Goal: Transaction & Acquisition: Purchase product/service

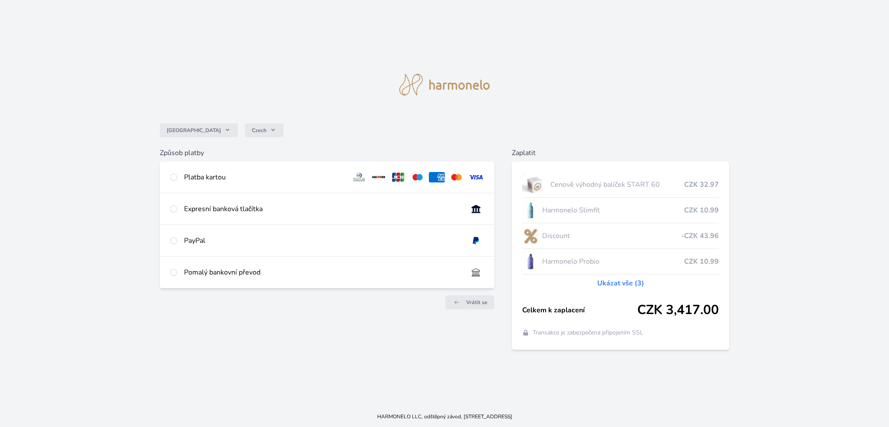
click at [177, 178] on div "Platba kartou" at bounding box center [327, 177] width 335 height 31
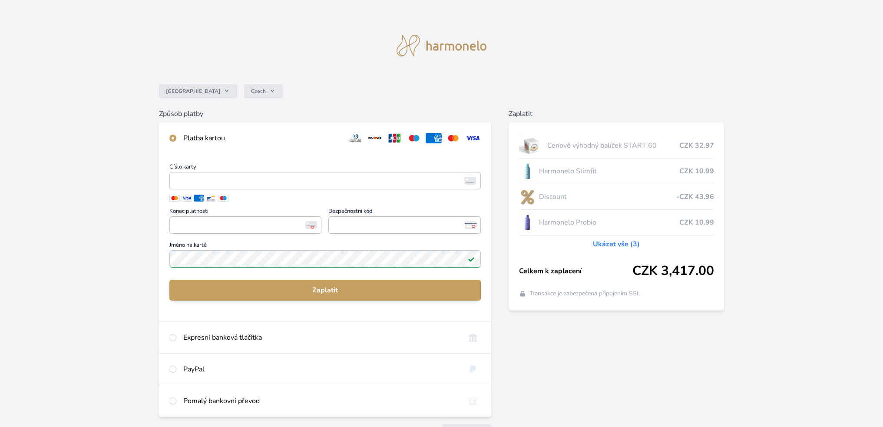
click at [175, 402] on div at bounding box center [172, 401] width 7 height 10
radio input "false"
radio input "true"
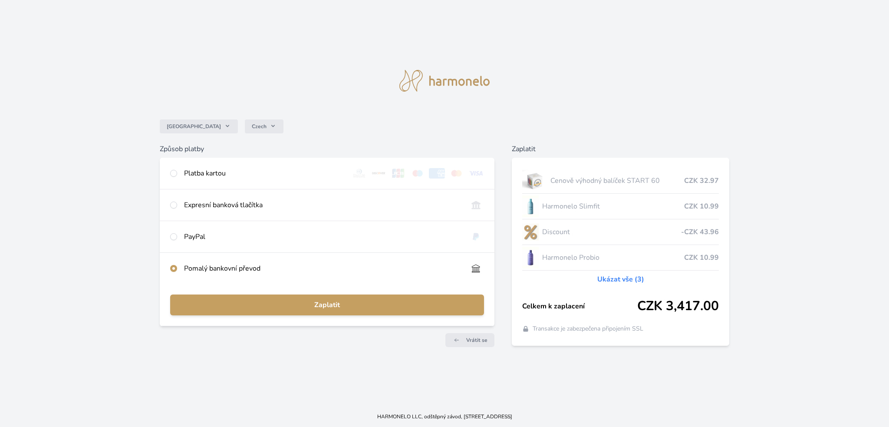
click at [175, 402] on div "Česko Czech Způsob platby Platba kartou Číslo karty <p>Your browser does not su…" at bounding box center [444, 203] width 889 height 406
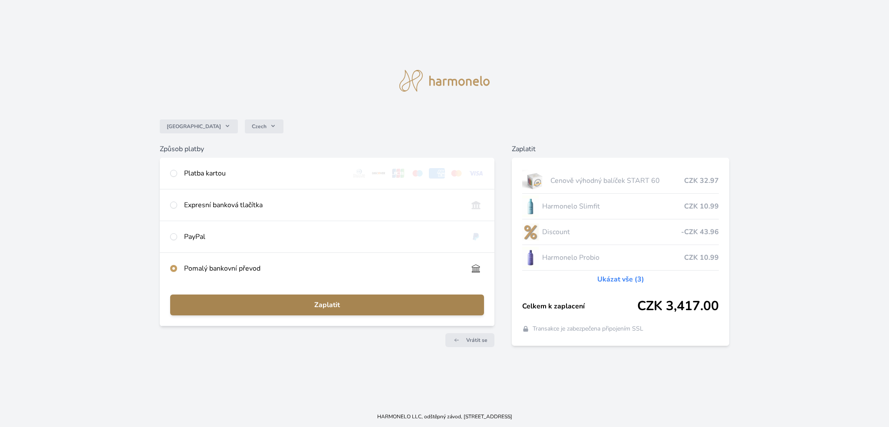
click at [327, 304] on span "Zaplatit" at bounding box center [327, 305] width 300 height 10
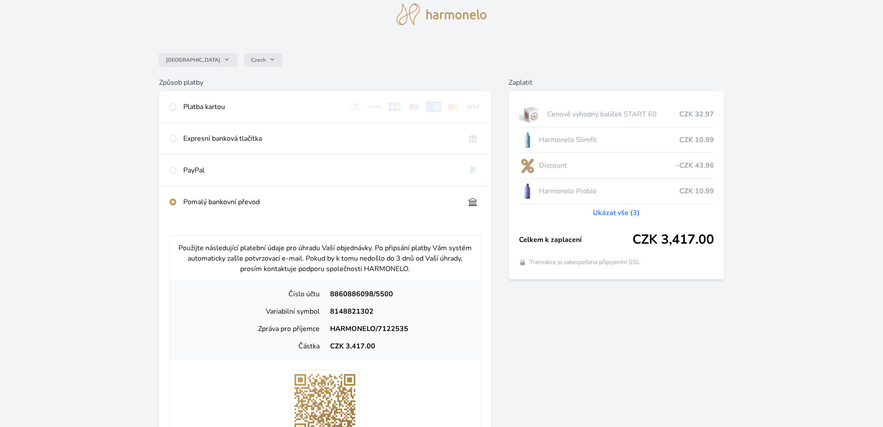
scroll to position [174, 0]
